Goal: Obtain resource: Obtain resource

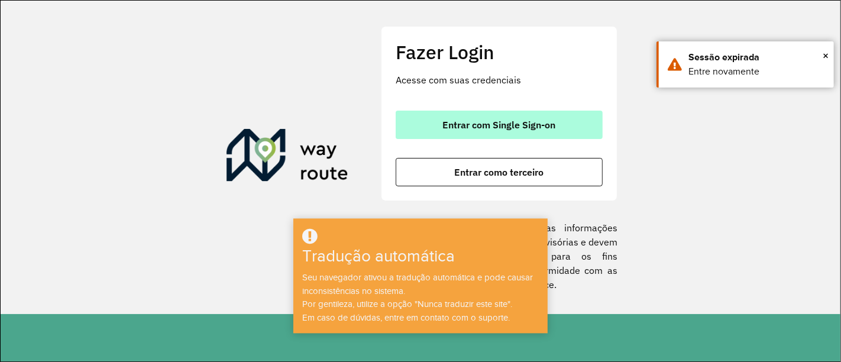
click at [539, 131] on button "Entrar com Single Sign-on" at bounding box center [499, 125] width 207 height 28
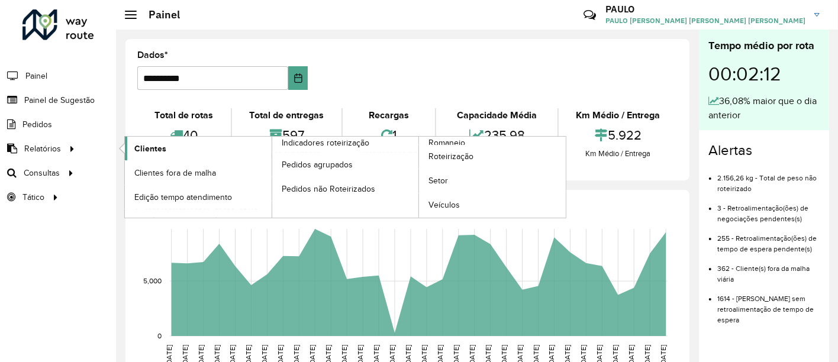
click at [160, 153] on span "Clientes" at bounding box center [150, 149] width 32 height 12
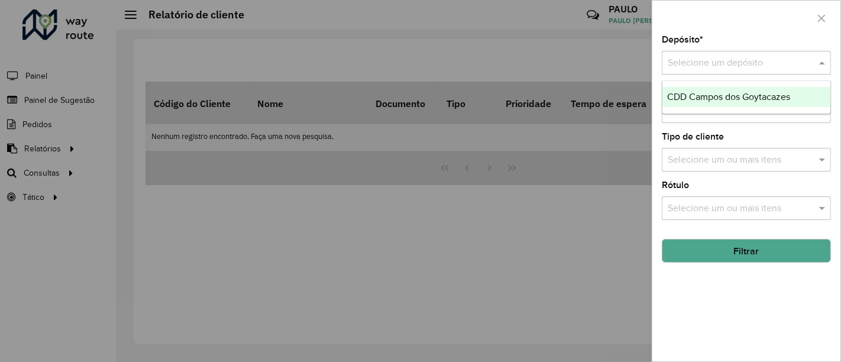
click at [785, 65] on input "text" at bounding box center [735, 63] width 134 height 14
click at [816, 157] on span at bounding box center [823, 160] width 15 height 14
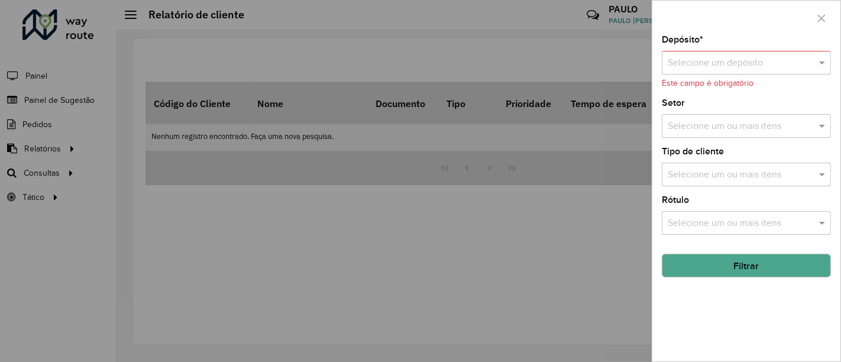
click at [541, 242] on div at bounding box center [420, 181] width 841 height 362
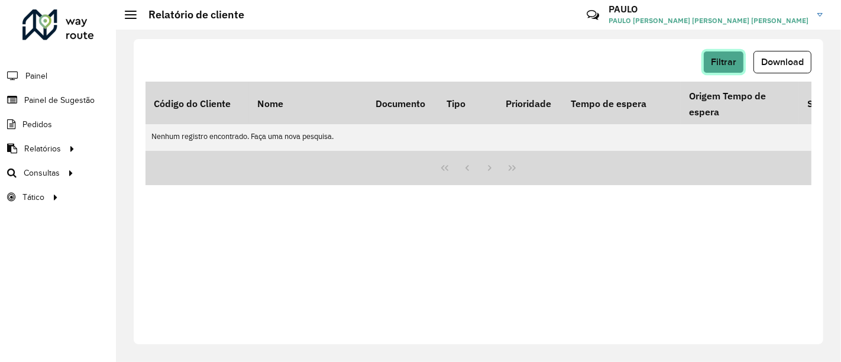
click at [716, 57] on font "Filtrar" at bounding box center [723, 62] width 25 height 10
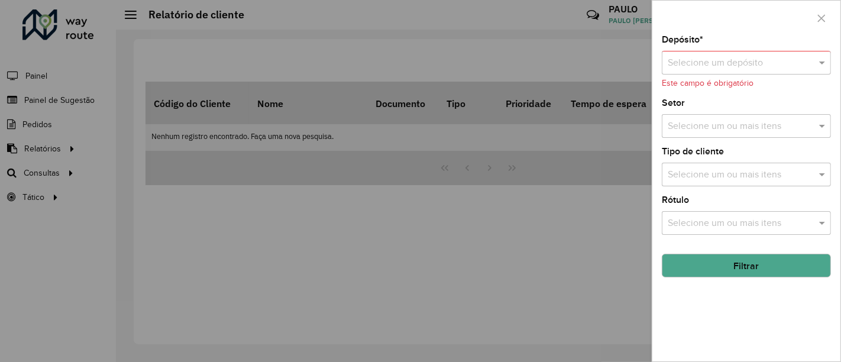
click at [741, 261] on font "Filtrar" at bounding box center [746, 266] width 25 height 10
click at [549, 198] on div at bounding box center [420, 181] width 841 height 362
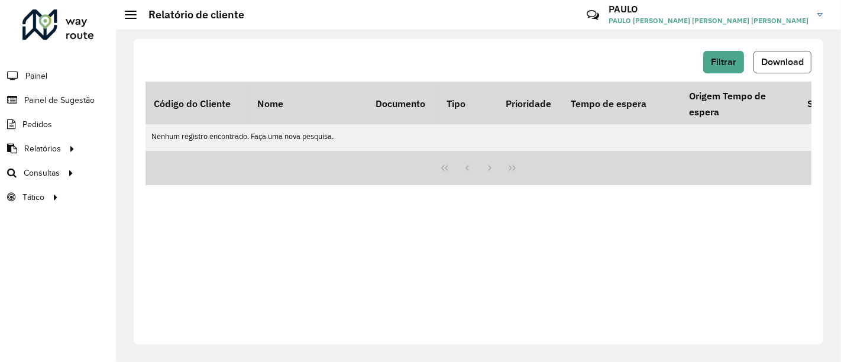
click at [776, 58] on font "Download" at bounding box center [782, 62] width 43 height 10
click at [721, 62] on font "Filtrar" at bounding box center [723, 62] width 25 height 10
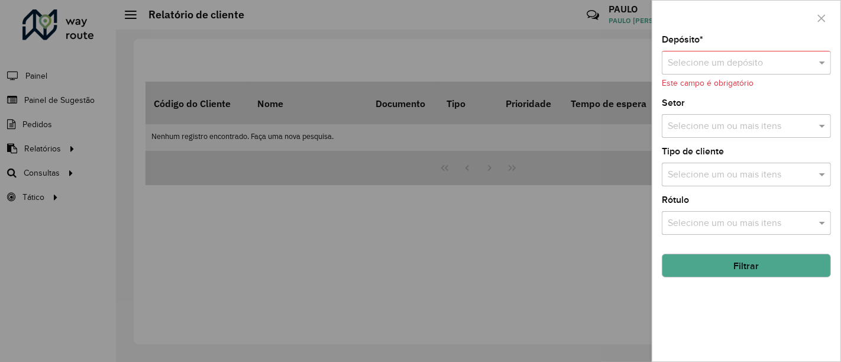
click at [715, 58] on input "text" at bounding box center [735, 63] width 134 height 14
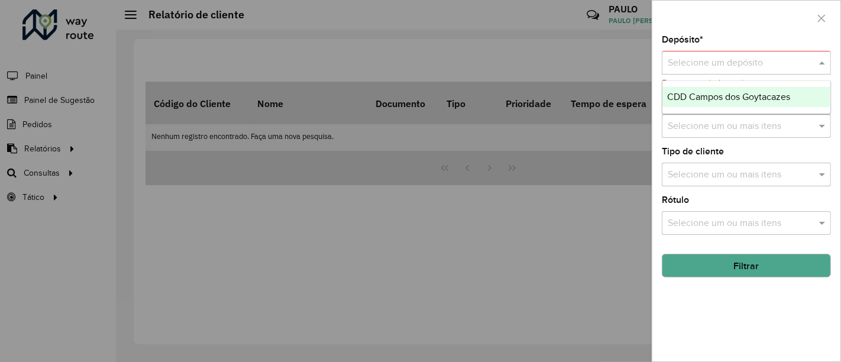
click at [715, 95] on font "CDD Campos dos Goytacazes" at bounding box center [728, 97] width 123 height 10
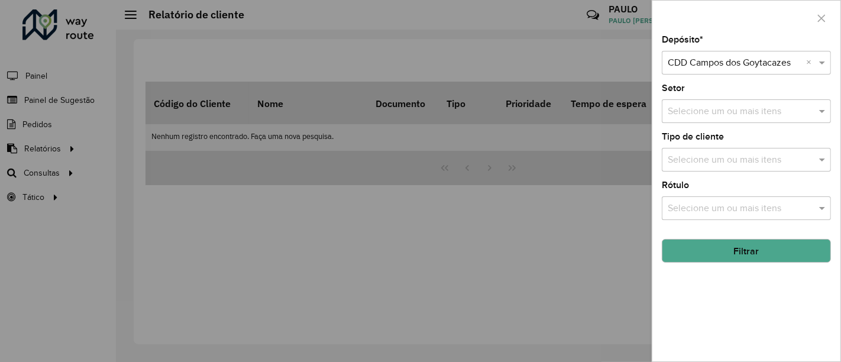
click at [700, 111] on input "text" at bounding box center [740, 112] width 151 height 14
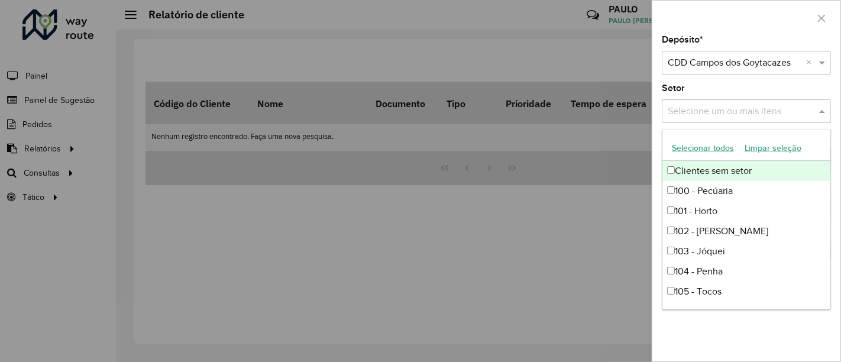
click at [700, 111] on input "text" at bounding box center [740, 112] width 151 height 14
click at [711, 121] on div "Selecione um ou mais itens" at bounding box center [746, 111] width 169 height 24
click at [749, 112] on input "text" at bounding box center [740, 112] width 151 height 14
click at [675, 166] on font "Clientes sem setor" at bounding box center [713, 171] width 77 height 10
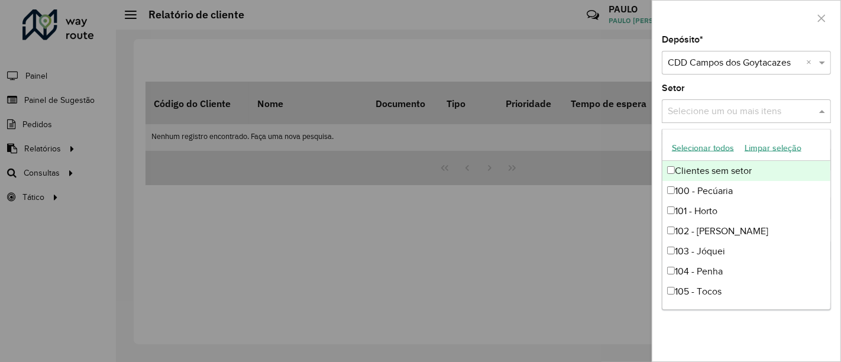
click at [741, 89] on div "Setor Selecione um ou mais itens" at bounding box center [746, 103] width 169 height 39
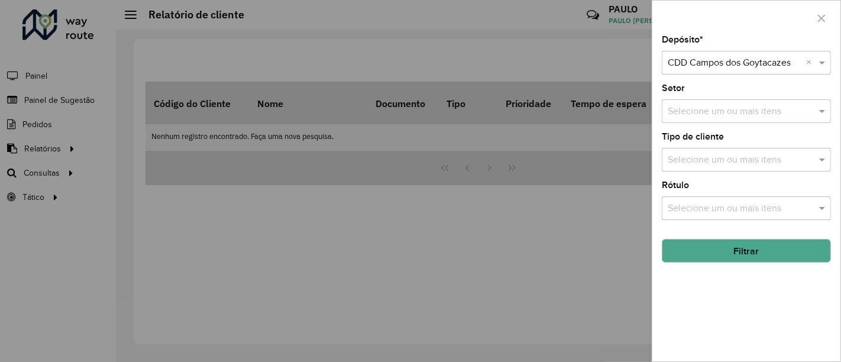
click at [738, 164] on input "text" at bounding box center [740, 160] width 151 height 14
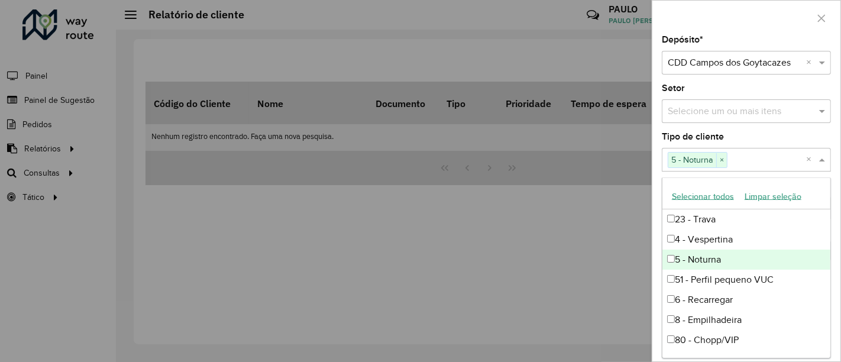
click at [620, 250] on div at bounding box center [420, 181] width 841 height 362
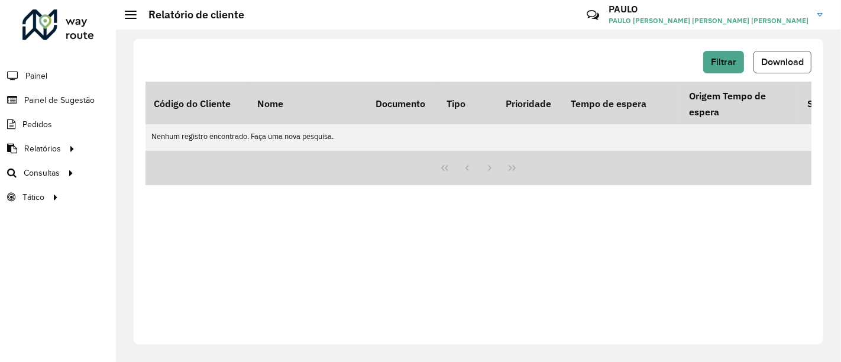
click at [775, 54] on button "Download" at bounding box center [783, 62] width 58 height 22
click at [730, 58] on font "Filtrar" at bounding box center [723, 62] width 25 height 10
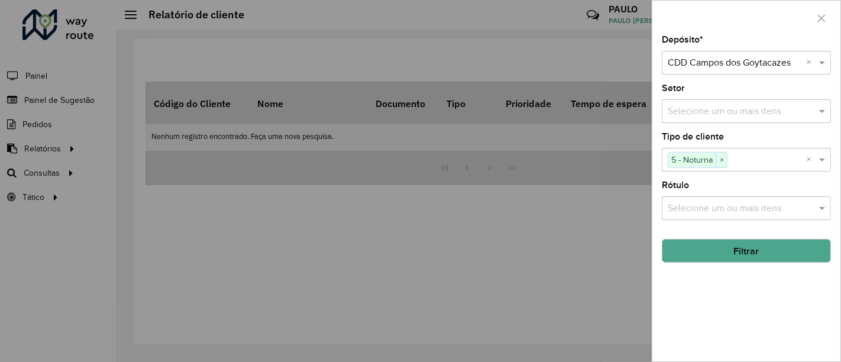
click at [709, 247] on button "Filtrar" at bounding box center [746, 251] width 169 height 24
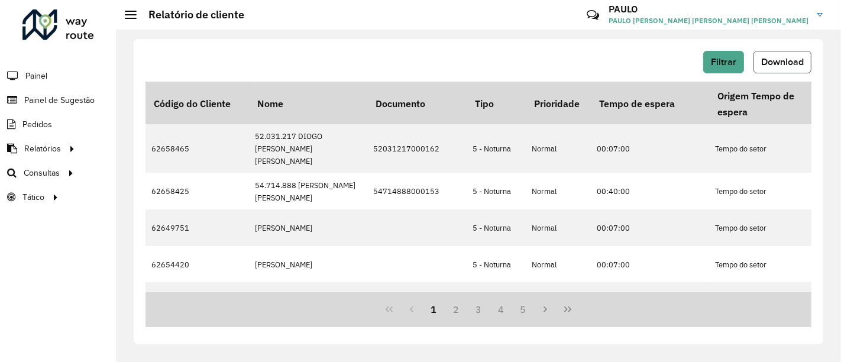
click at [770, 62] on font "Download" at bounding box center [782, 62] width 43 height 10
